Goal: Task Accomplishment & Management: Complete application form

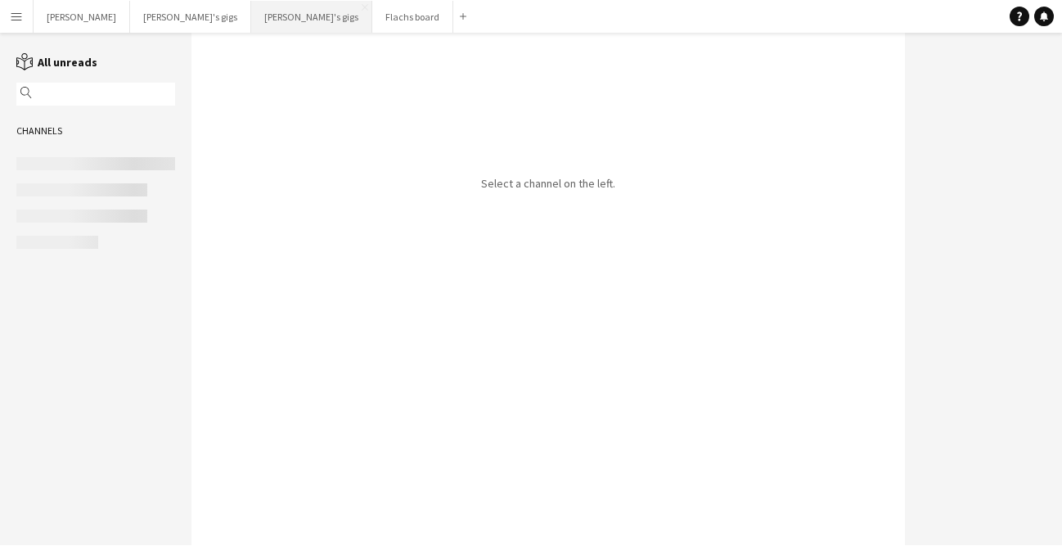
click at [251, 18] on button "[PERSON_NAME]'s gigs Close" at bounding box center [311, 17] width 121 height 32
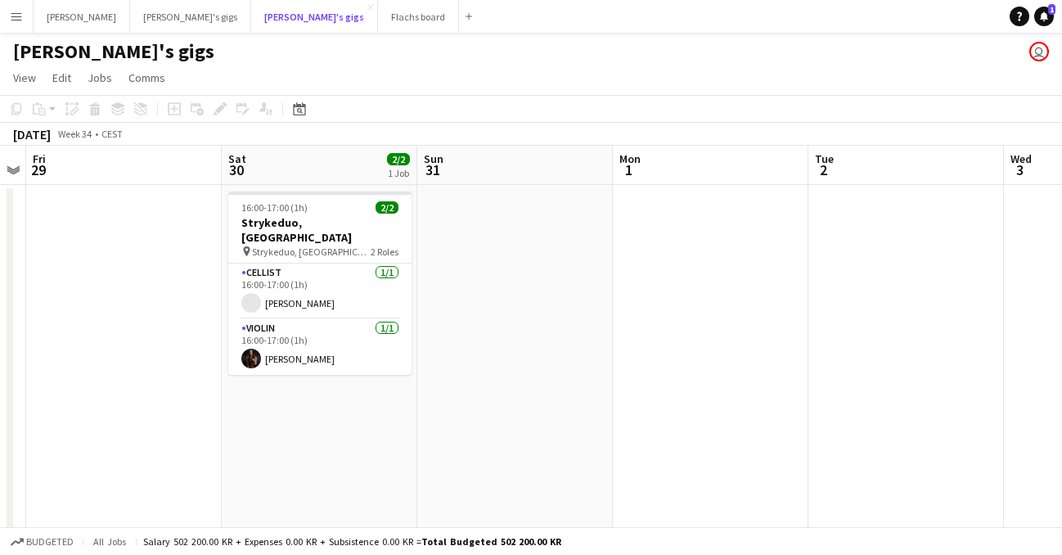
scroll to position [0, 563]
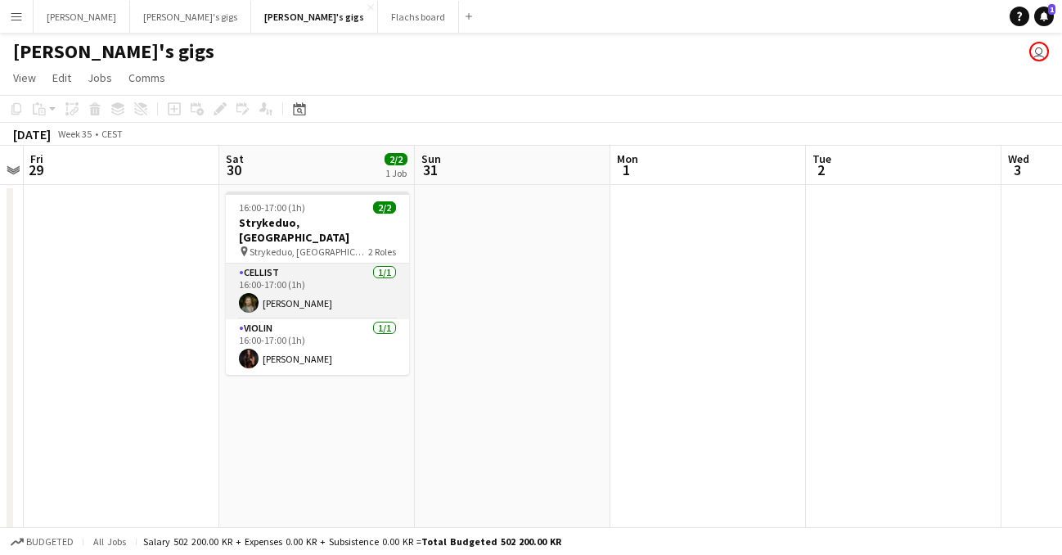
click at [337, 295] on app-card-role "Cellist [DATE] 16:00-17:00 (1h) [PERSON_NAME]" at bounding box center [317, 291] width 183 height 56
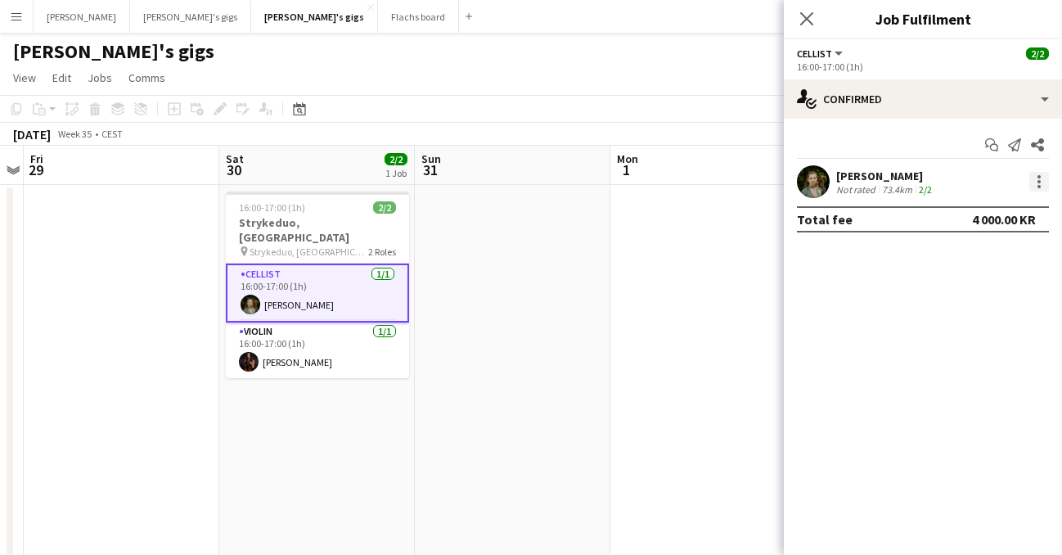
click at [1031, 189] on div at bounding box center [1039, 182] width 20 height 20
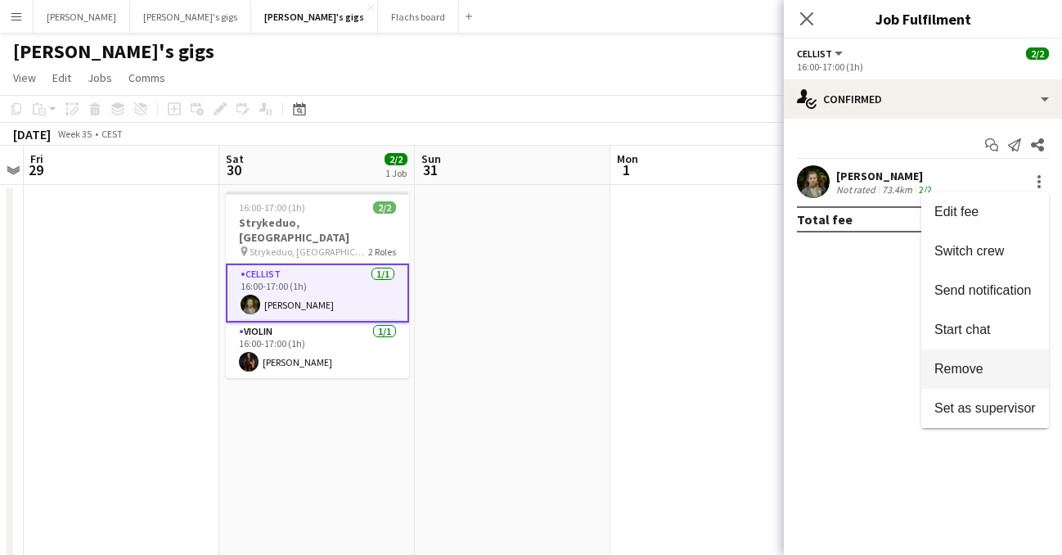
click at [987, 366] on span "Remove" at bounding box center [984, 369] width 101 height 15
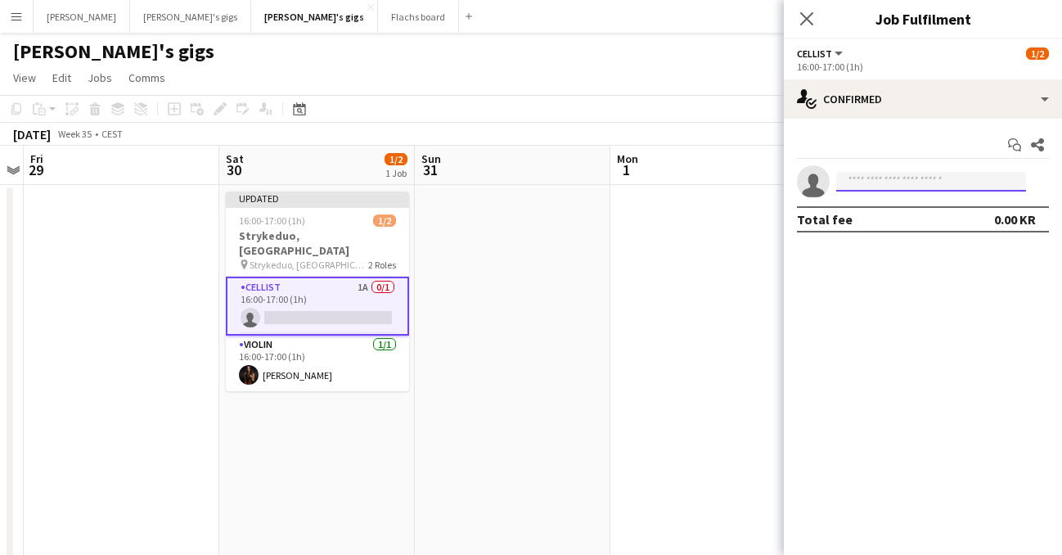
click at [926, 176] on input at bounding box center [931, 182] width 190 height 20
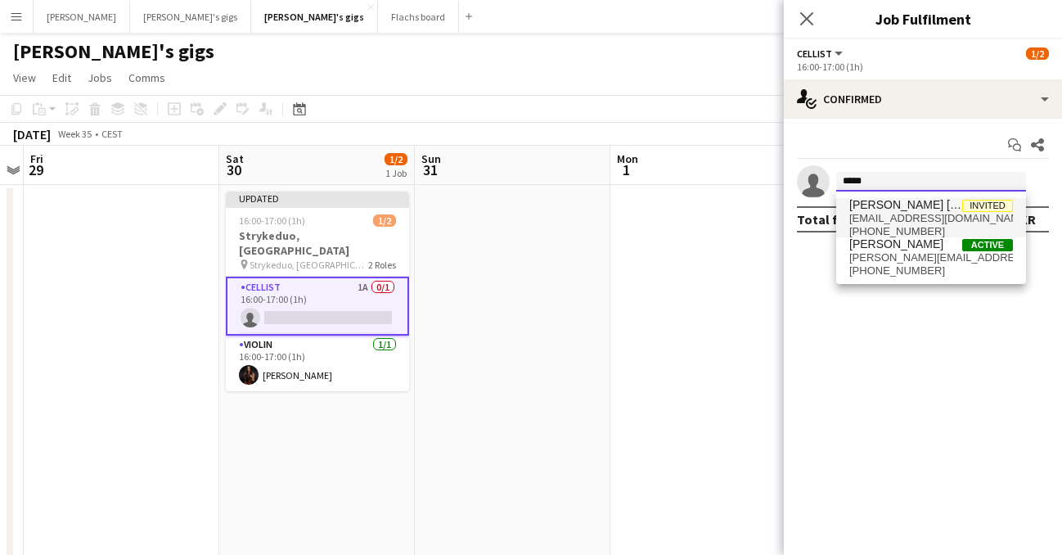
type input "*****"
click at [891, 222] on span "[EMAIL_ADDRESS][DOMAIN_NAME]" at bounding box center [931, 218] width 164 height 13
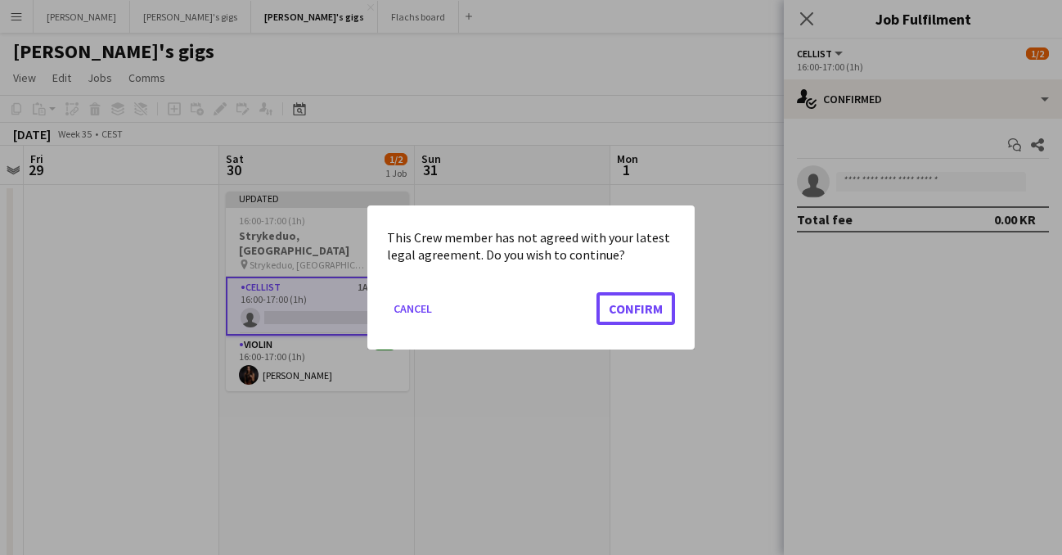
drag, startPoint x: 669, startPoint y: 303, endPoint x: 681, endPoint y: 303, distance: 12.3
click at [670, 303] on button "Confirm" at bounding box center [635, 308] width 79 height 33
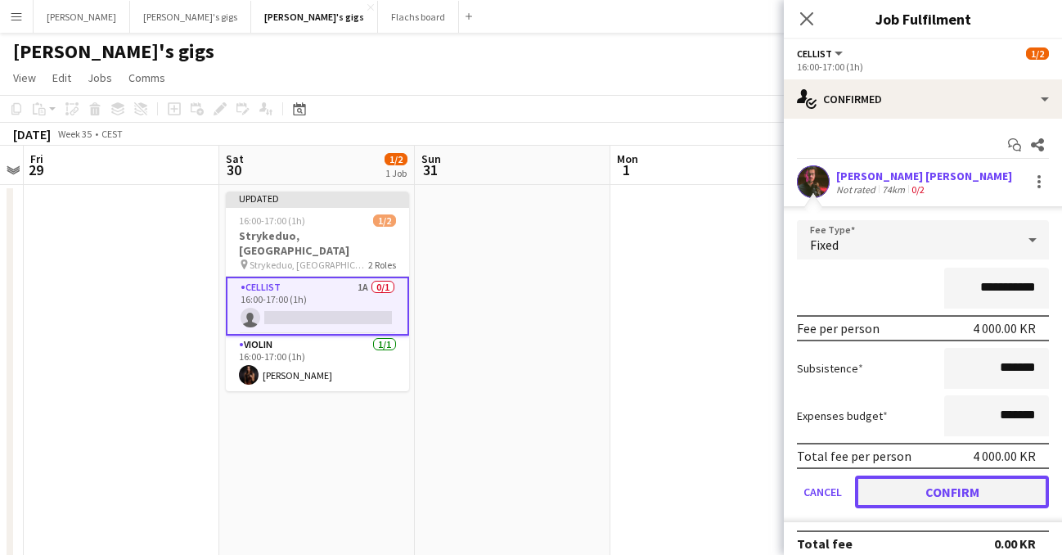
click at [945, 492] on button "Confirm" at bounding box center [952, 491] width 194 height 33
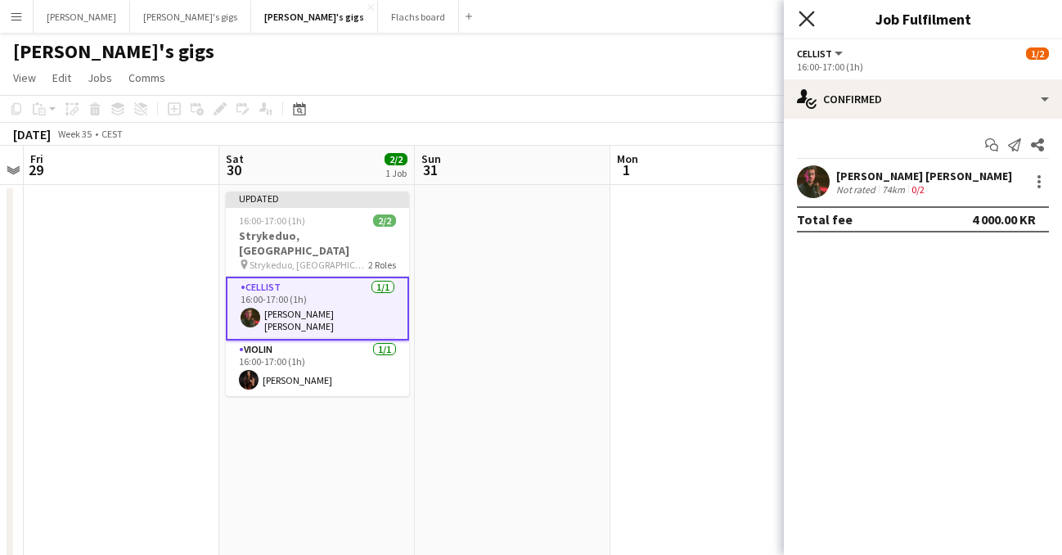
click at [803, 23] on icon "Close pop-in" at bounding box center [806, 19] width 16 height 16
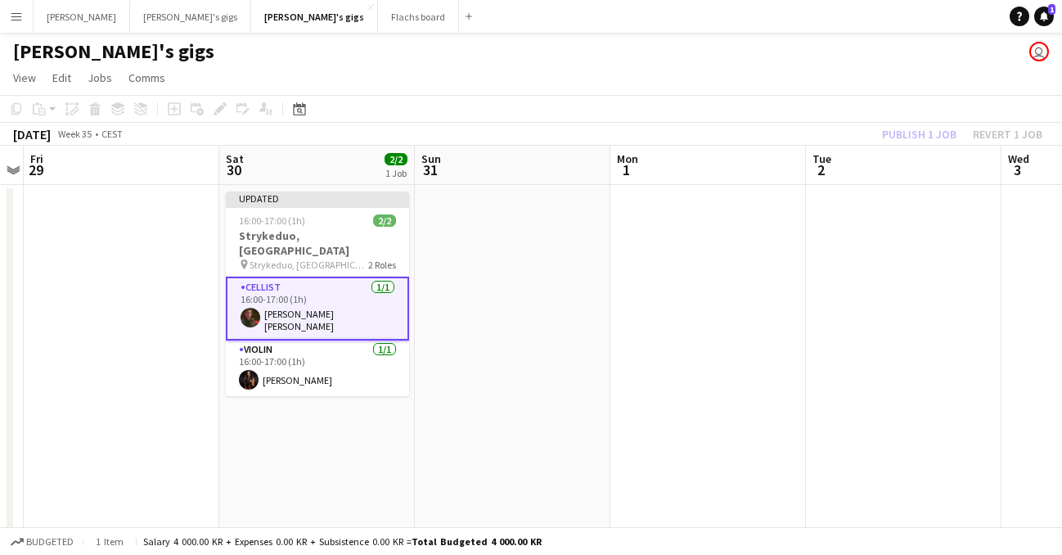
click at [899, 135] on div "Publish 1 job Revert 1 job" at bounding box center [962, 134] width 200 height 21
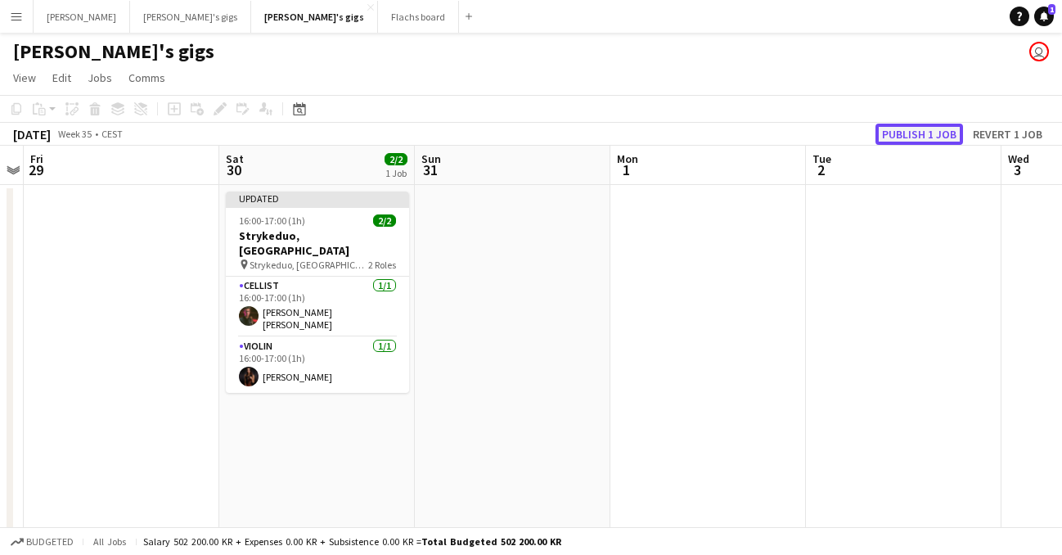
click at [929, 137] on button "Publish 1 job" at bounding box center [919, 134] width 88 height 21
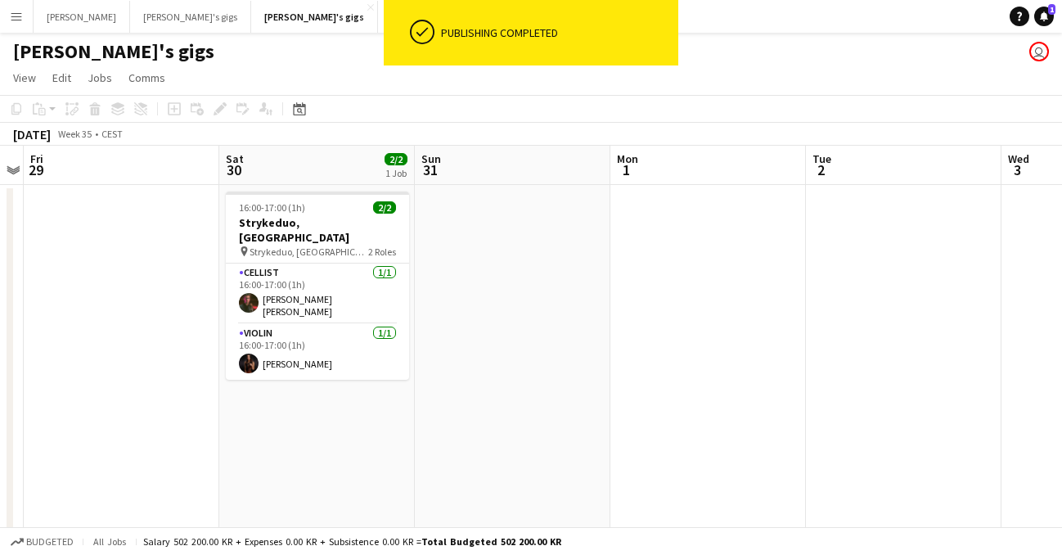
drag, startPoint x: 245, startPoint y: 226, endPoint x: 249, endPoint y: 173, distance: 53.3
click at [245, 226] on h3 "Strykeduo, [GEOGRAPHIC_DATA]" at bounding box center [317, 229] width 183 height 29
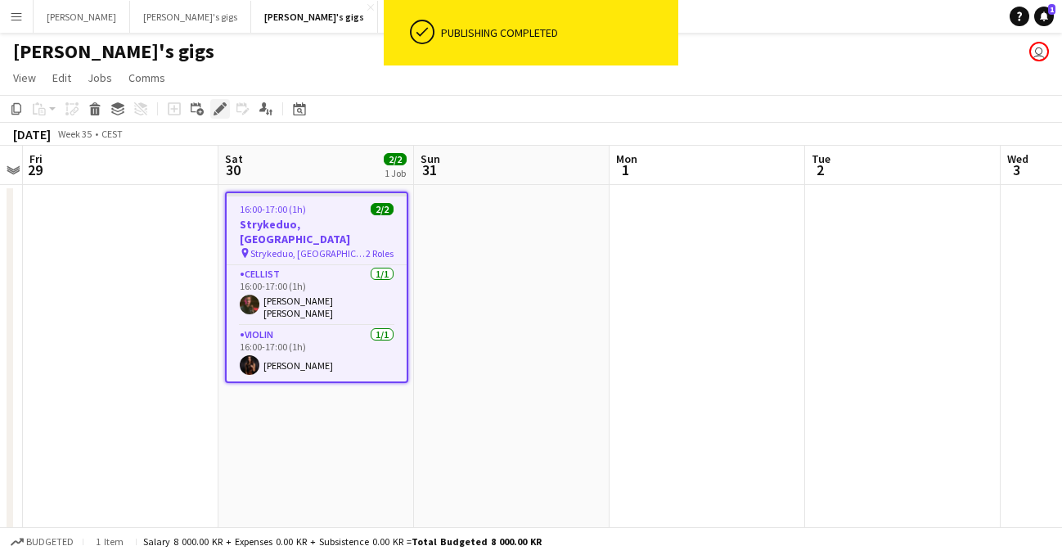
click at [222, 107] on icon at bounding box center [219, 109] width 9 height 9
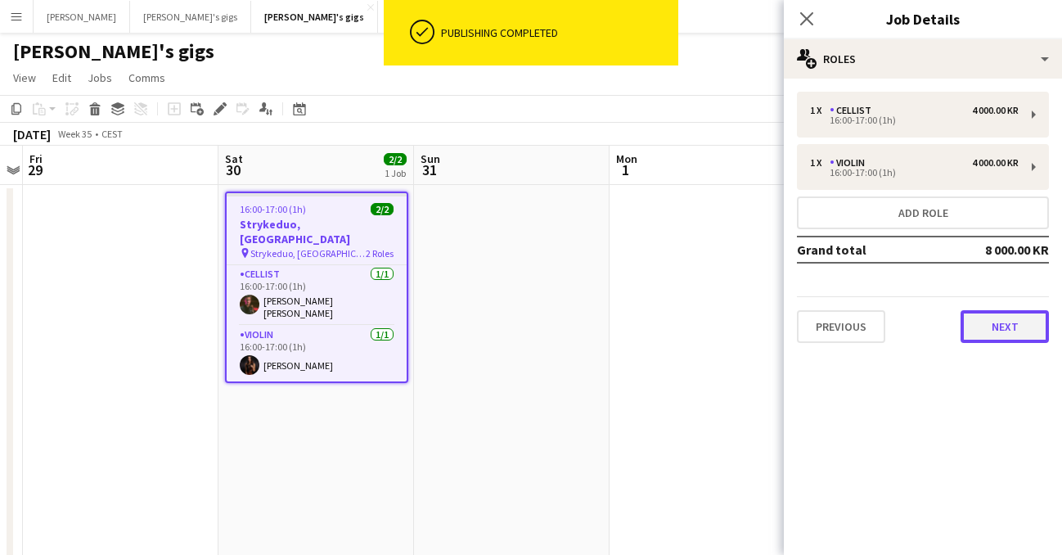
click at [974, 331] on button "Next" at bounding box center [1004, 326] width 88 height 33
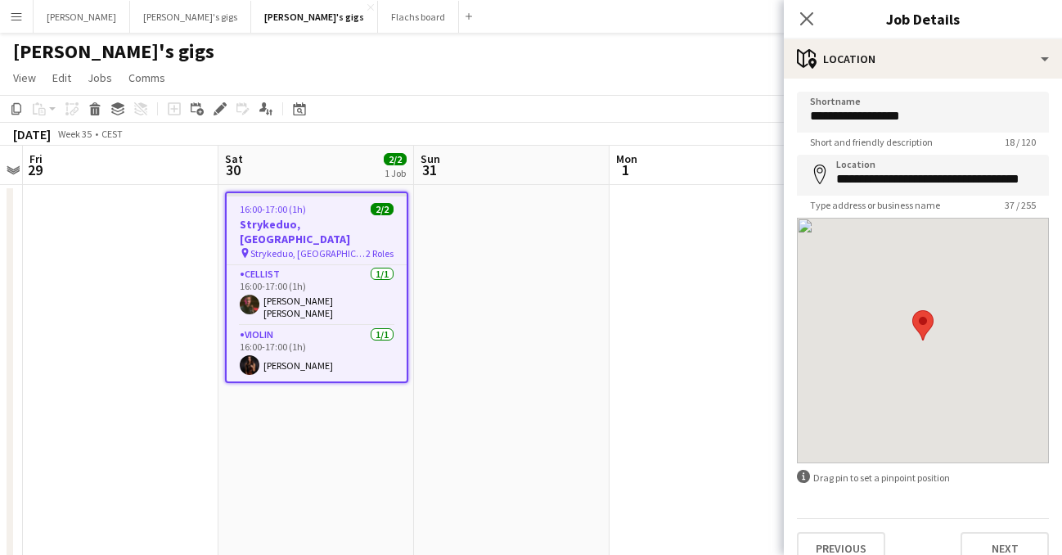
scroll to position [23, 0]
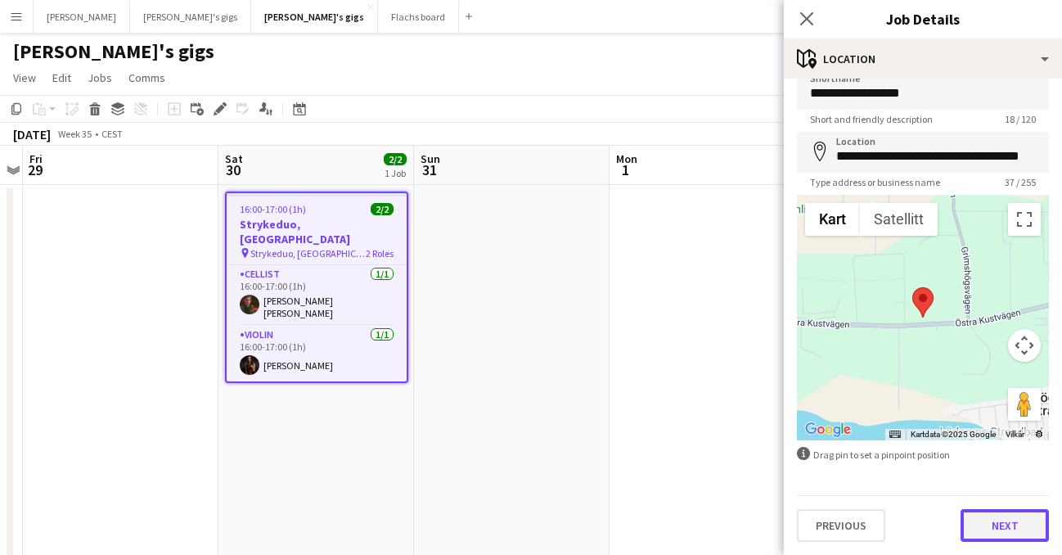
click at [1004, 516] on button "Next" at bounding box center [1004, 525] width 88 height 33
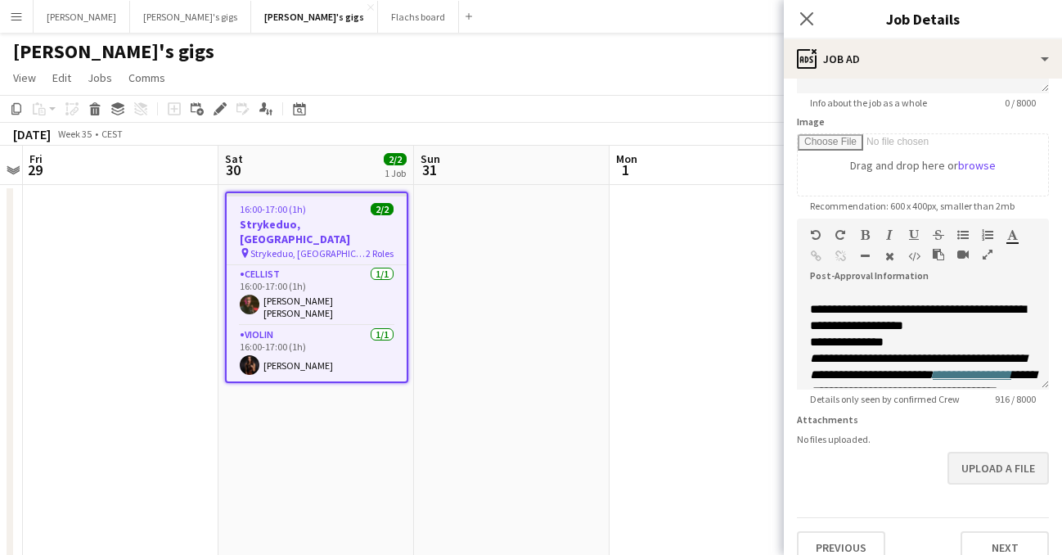
scroll to position [400, 0]
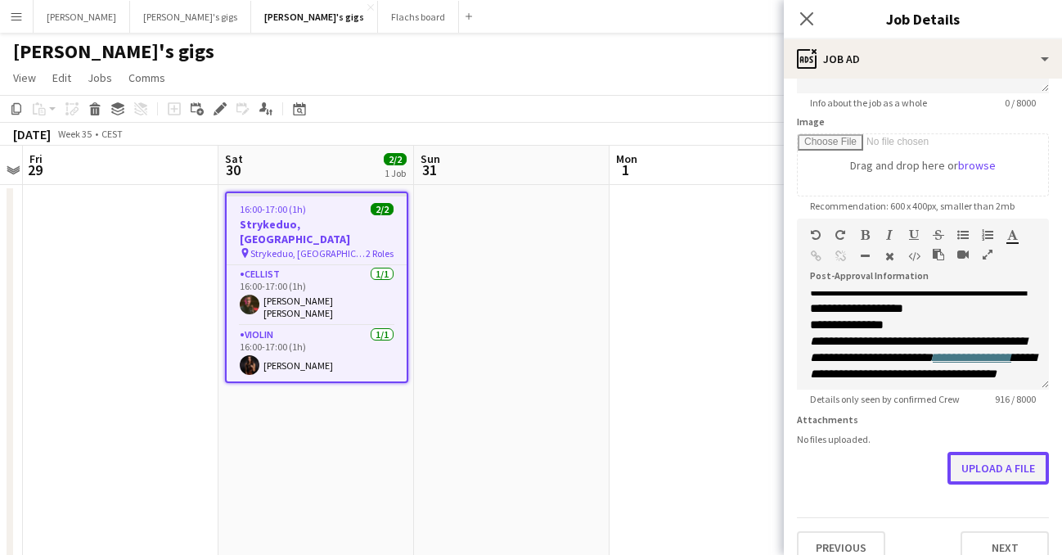
click at [975, 462] on button "Upload a file" at bounding box center [997, 468] width 101 height 33
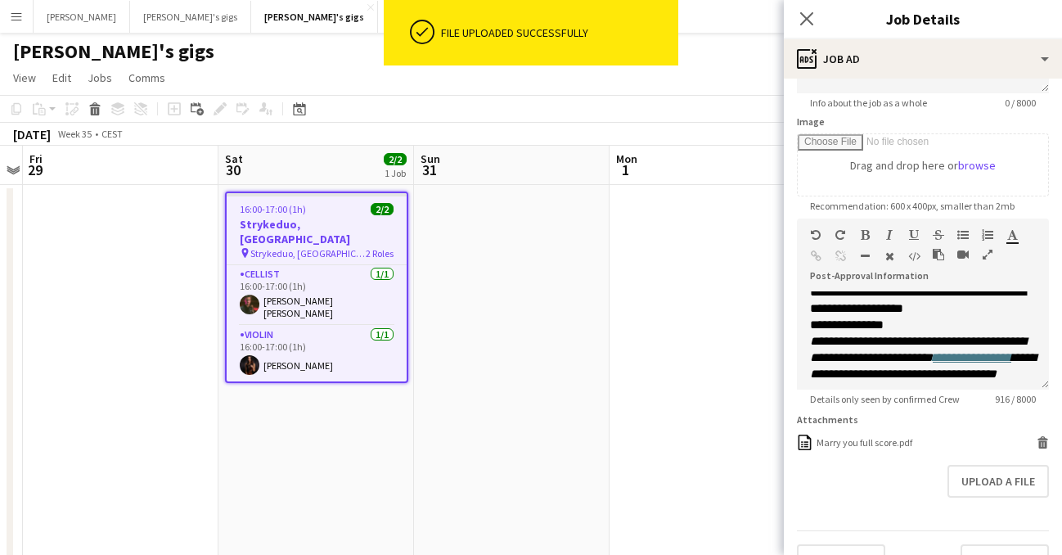
scroll to position [231, 0]
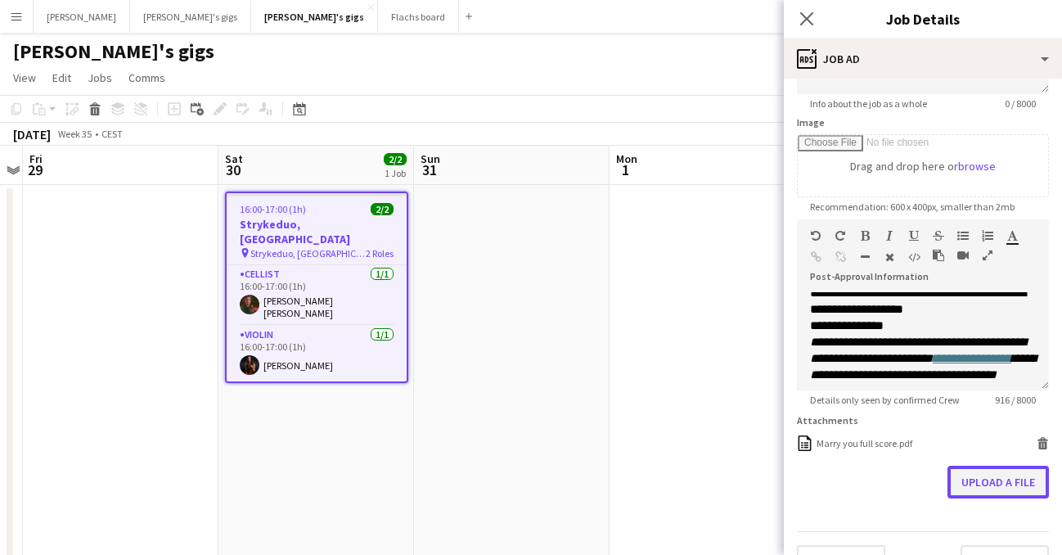
click at [982, 484] on button "Upload a file" at bounding box center [997, 481] width 101 height 33
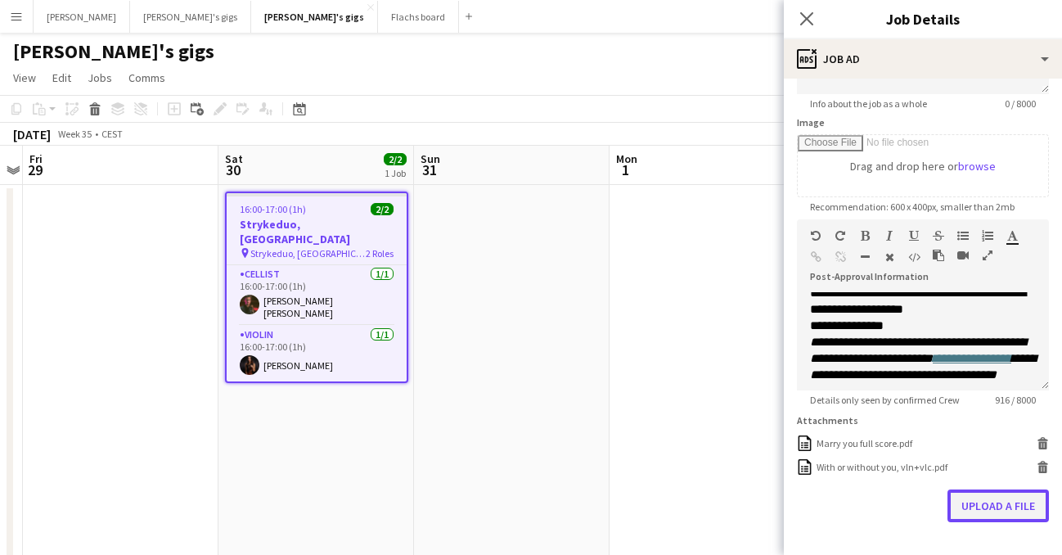
click at [990, 503] on button "Upload a file" at bounding box center [997, 505] width 101 height 33
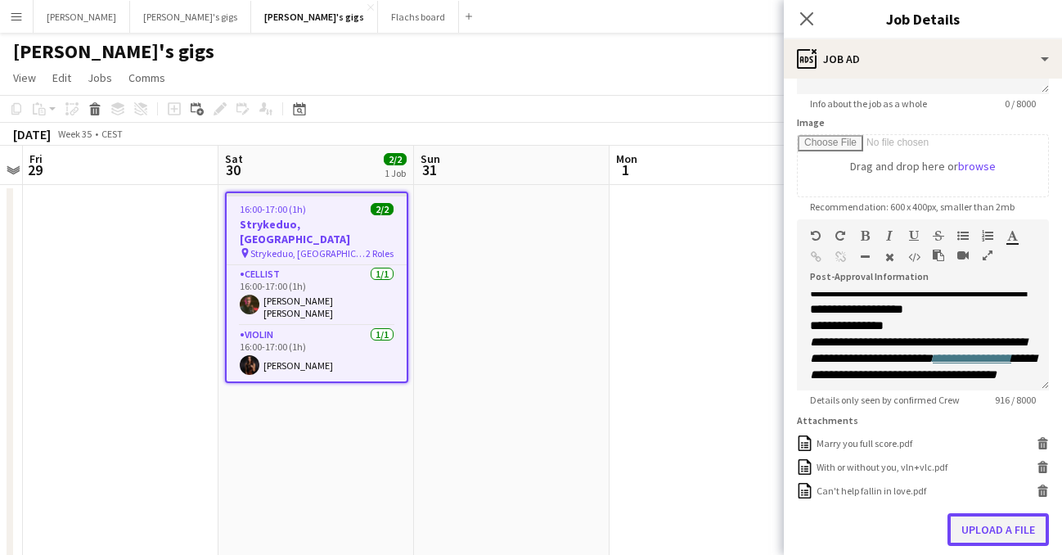
click at [982, 518] on button "Upload a file" at bounding box center [997, 529] width 101 height 33
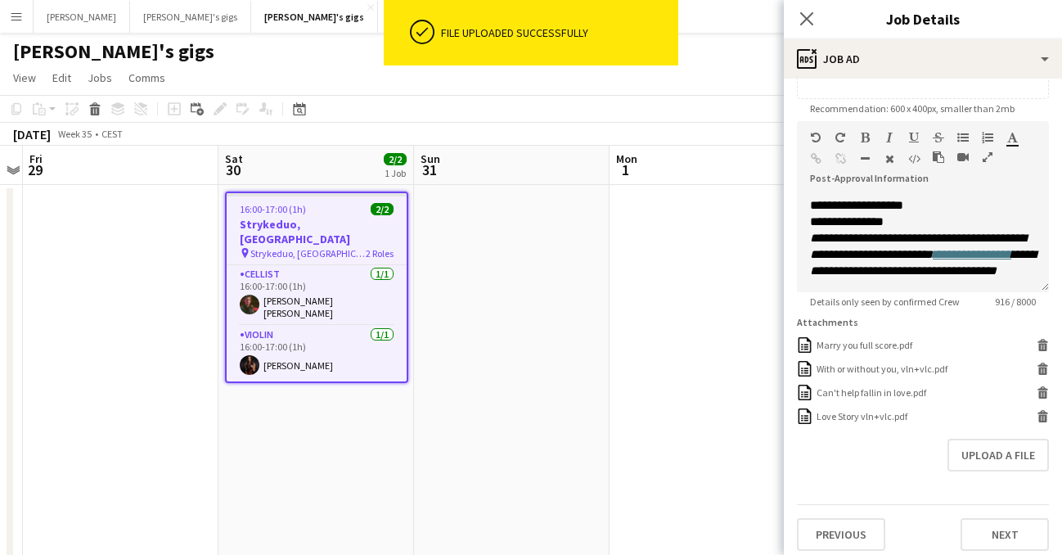
scroll to position [338, 0]
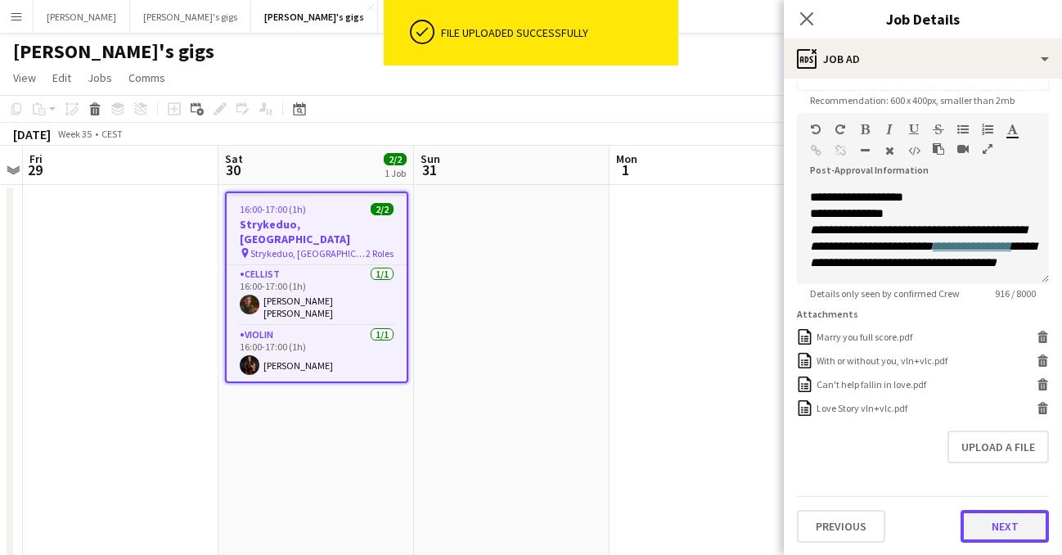
click at [1001, 524] on button "Next" at bounding box center [1004, 526] width 88 height 33
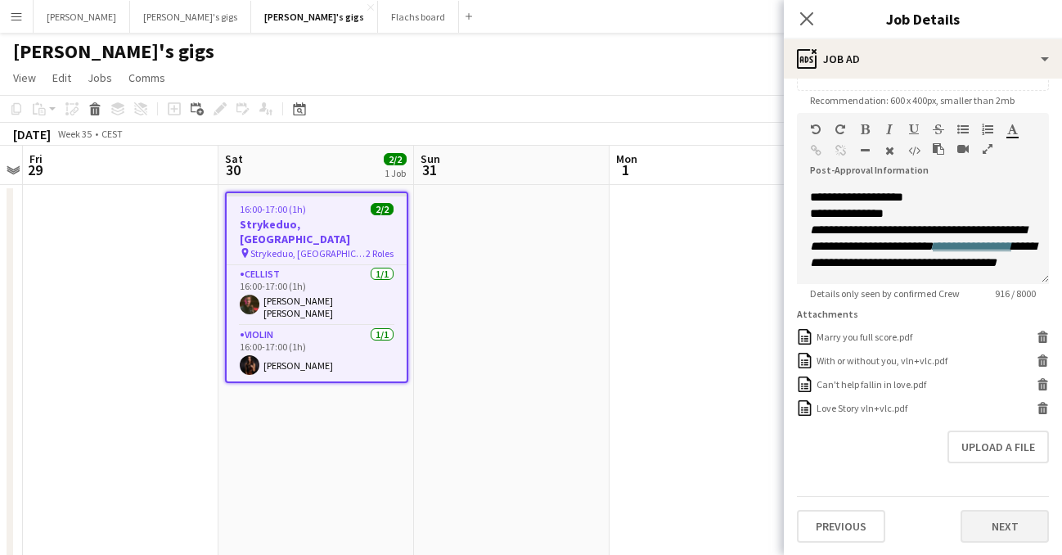
type input "*******"
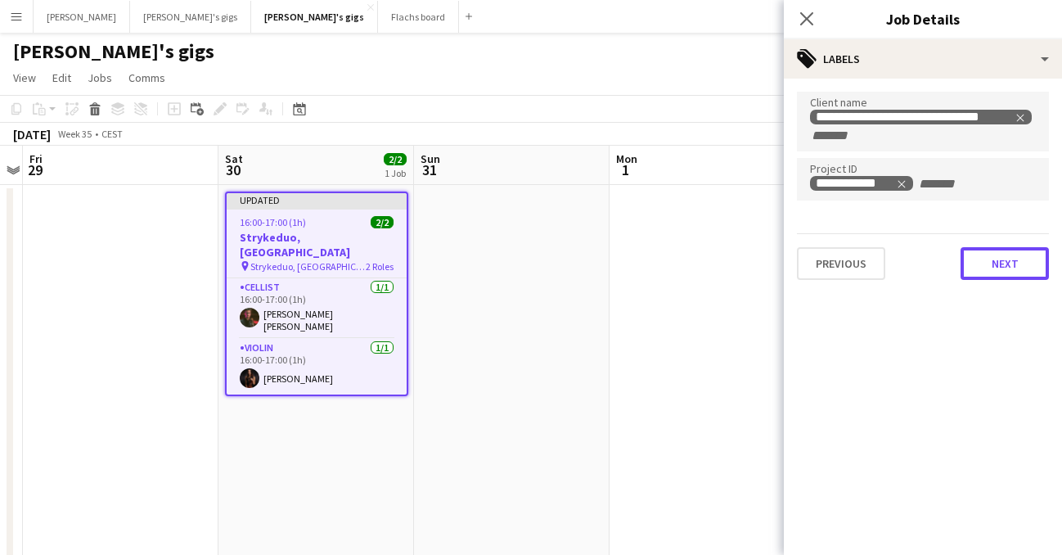
click at [998, 251] on button "Next" at bounding box center [1004, 263] width 88 height 33
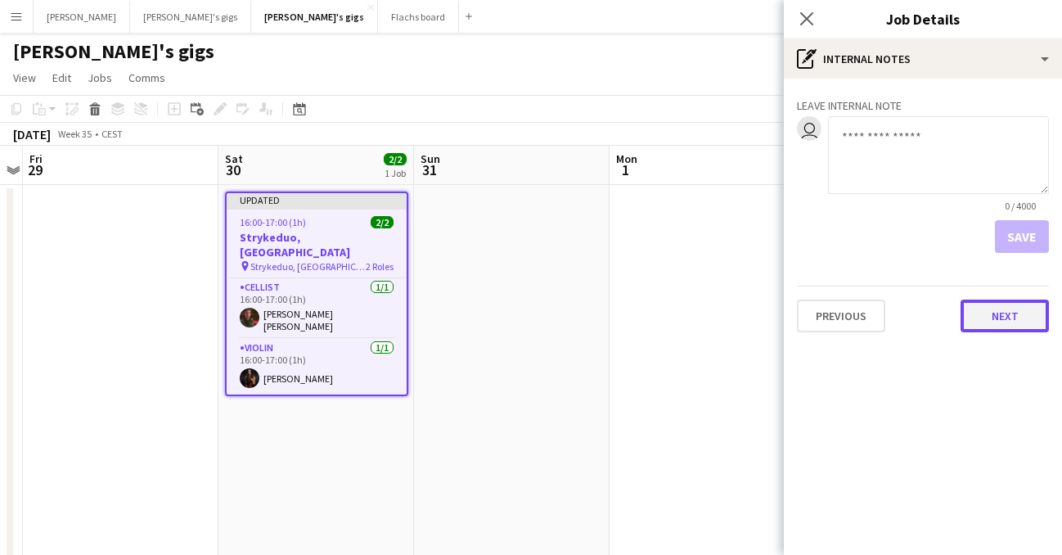
click at [1010, 314] on button "Next" at bounding box center [1004, 315] width 88 height 33
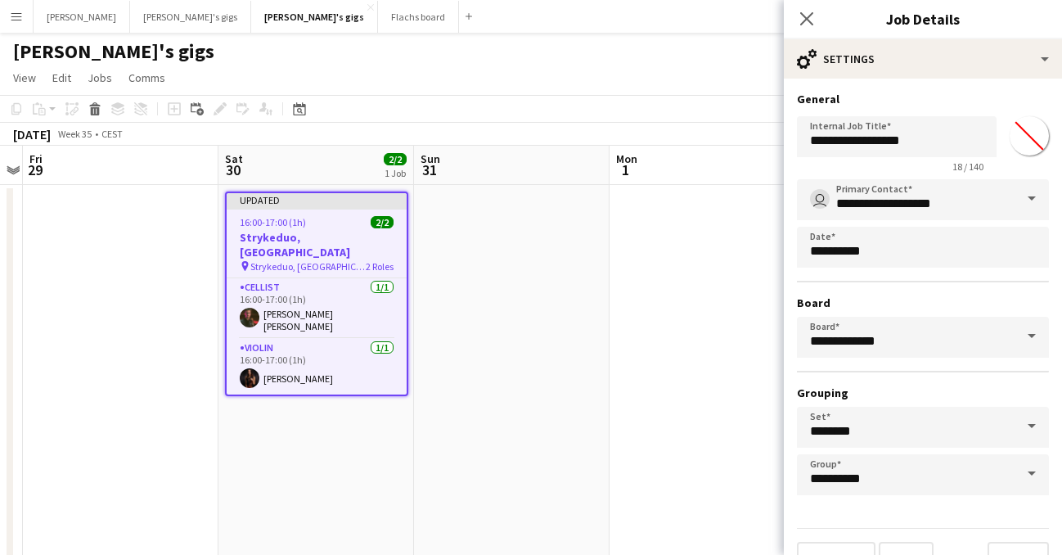
scroll to position [33, 0]
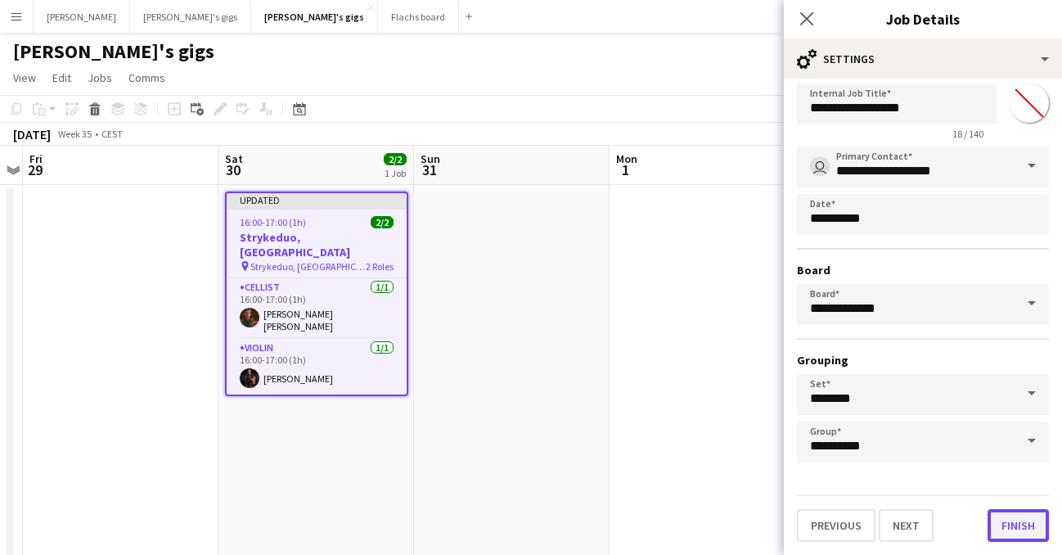
click at [1029, 530] on button "Finish" at bounding box center [1017, 525] width 61 height 33
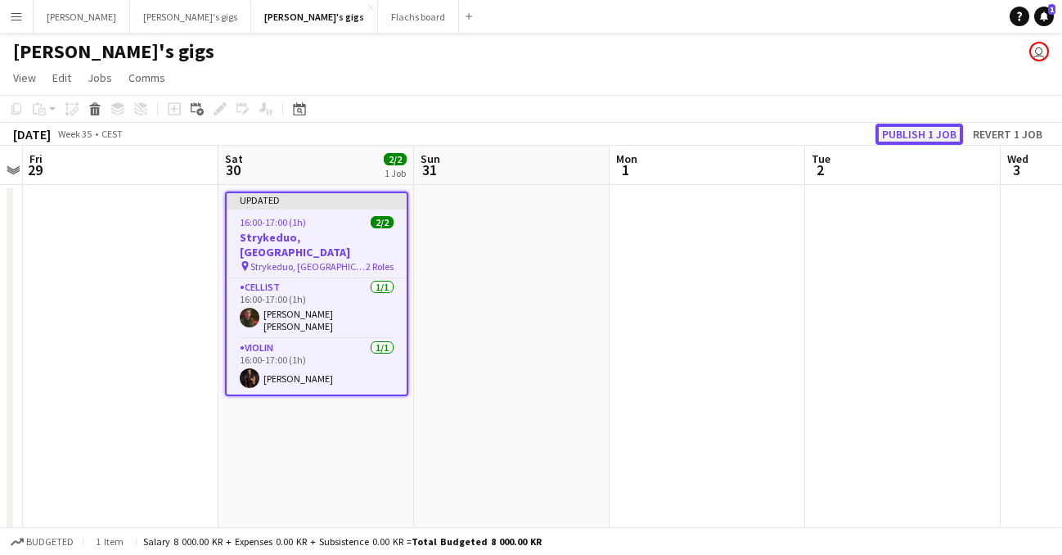
click at [924, 140] on button "Publish 1 job" at bounding box center [919, 134] width 88 height 21
